Goal: Task Accomplishment & Management: Use online tool/utility

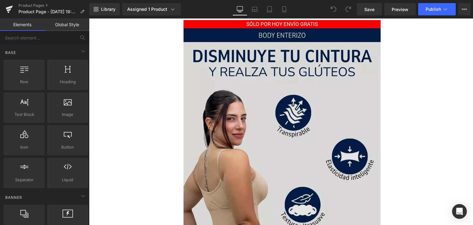
click at [232, 78] on img at bounding box center [282, 176] width 197 height 296
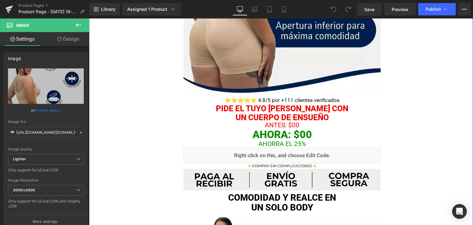
scroll to position [246, 0]
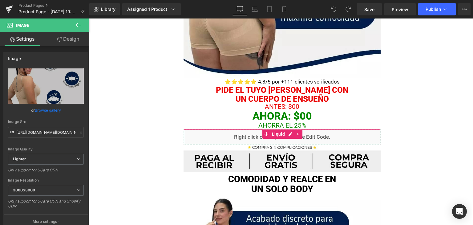
click at [234, 140] on div "Liquid" at bounding box center [282, 136] width 197 height 15
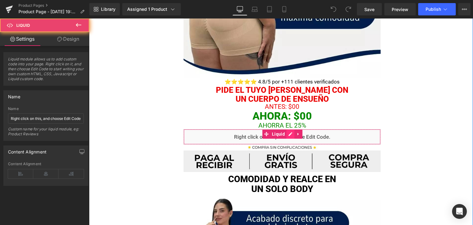
click at [288, 132] on div "Liquid" at bounding box center [282, 136] width 197 height 15
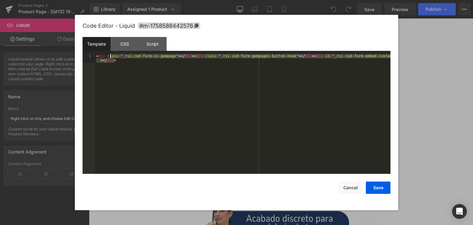
drag, startPoint x: 122, startPoint y: 65, endPoint x: 98, endPoint y: 49, distance: 28.8
click at [98, 49] on div "Template CSS Script Data 1 < div class = "_rsi-cod-form-is-gempage" > </ div > …" at bounding box center [237, 105] width 308 height 137
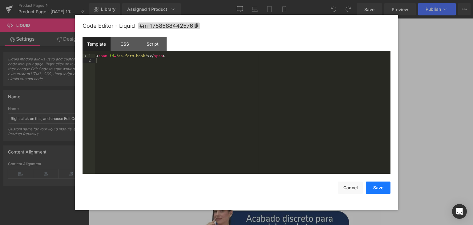
click at [386, 189] on button "Save" at bounding box center [378, 187] width 25 height 12
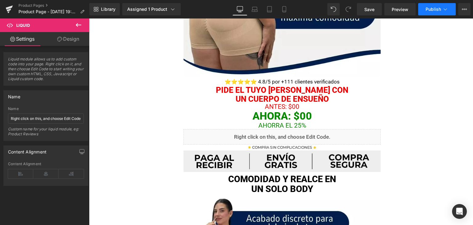
click at [435, 10] on span "Publish" at bounding box center [433, 9] width 15 height 5
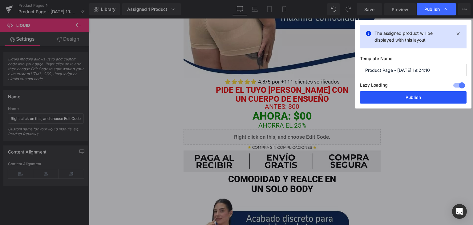
click at [394, 95] on button "Publish" at bounding box center [413, 97] width 107 height 12
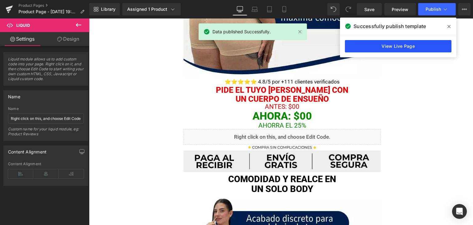
click at [362, 46] on link "View Live Page" at bounding box center [398, 46] width 107 height 12
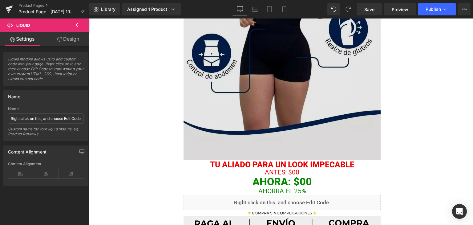
scroll to position [862, 0]
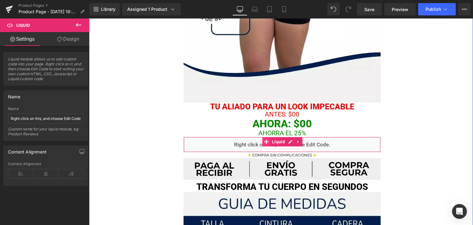
click at [264, 141] on icon at bounding box center [266, 142] width 4 height 4
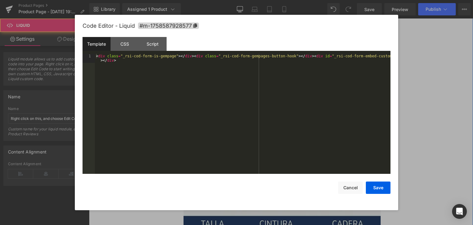
click at [288, 140] on div "Liquid" at bounding box center [282, 144] width 197 height 15
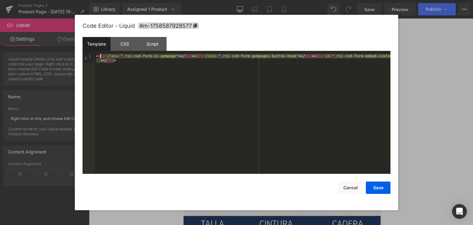
drag, startPoint x: 149, startPoint y: 88, endPoint x: 94, endPoint y: 53, distance: 64.8
click at [94, 53] on div "Template CSS Script Data 1 < div class = "_rsi-cod-form-is-gempage" > </ div > …" at bounding box center [237, 105] width 308 height 137
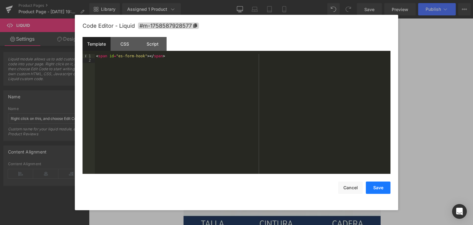
drag, startPoint x: 376, startPoint y: 190, endPoint x: 276, endPoint y: 167, distance: 102.7
click at [376, 190] on button "Save" at bounding box center [378, 187] width 25 height 12
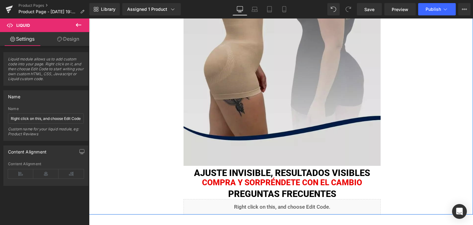
scroll to position [1462, 0]
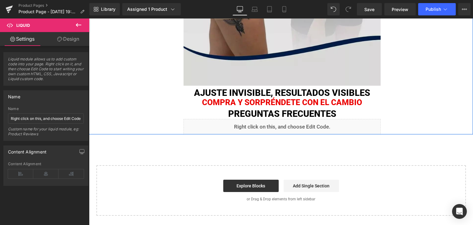
click at [278, 126] on div "Liquid" at bounding box center [282, 126] width 197 height 15
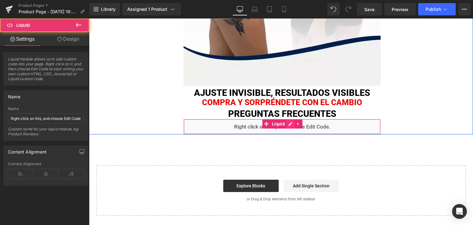
click at [287, 127] on div "Liquid" at bounding box center [282, 126] width 197 height 15
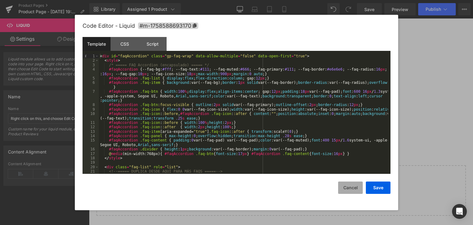
click at [351, 190] on button "Cancel" at bounding box center [350, 187] width 25 height 12
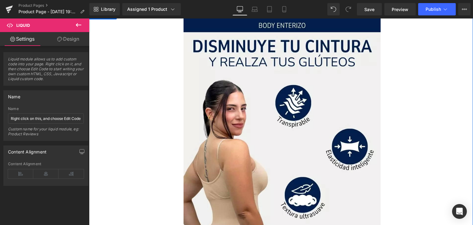
scroll to position [0, 0]
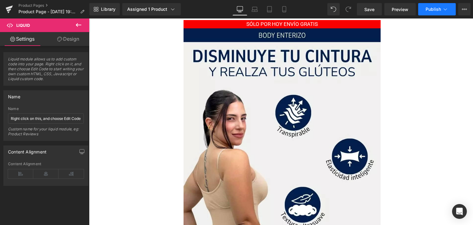
click at [421, 10] on button "Publish" at bounding box center [437, 9] width 38 height 12
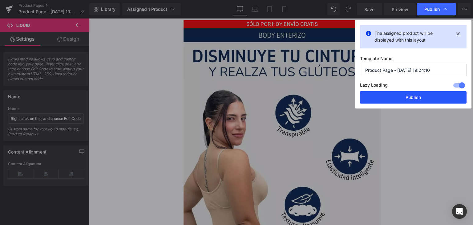
click at [398, 91] on button "Publish" at bounding box center [413, 97] width 107 height 12
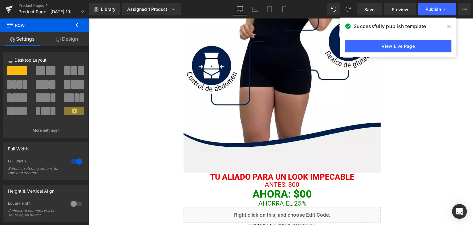
scroll to position [862, 0]
